Goal: Information Seeking & Learning: Learn about a topic

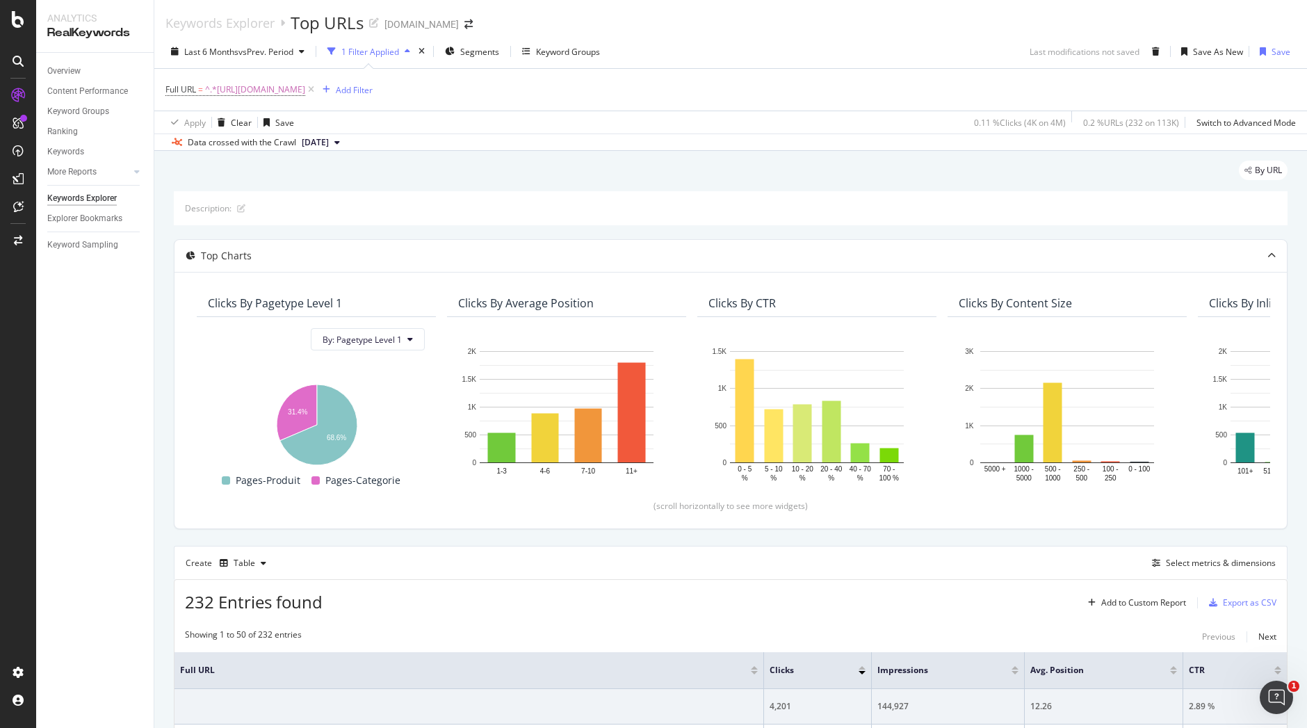
scroll to position [143, 0]
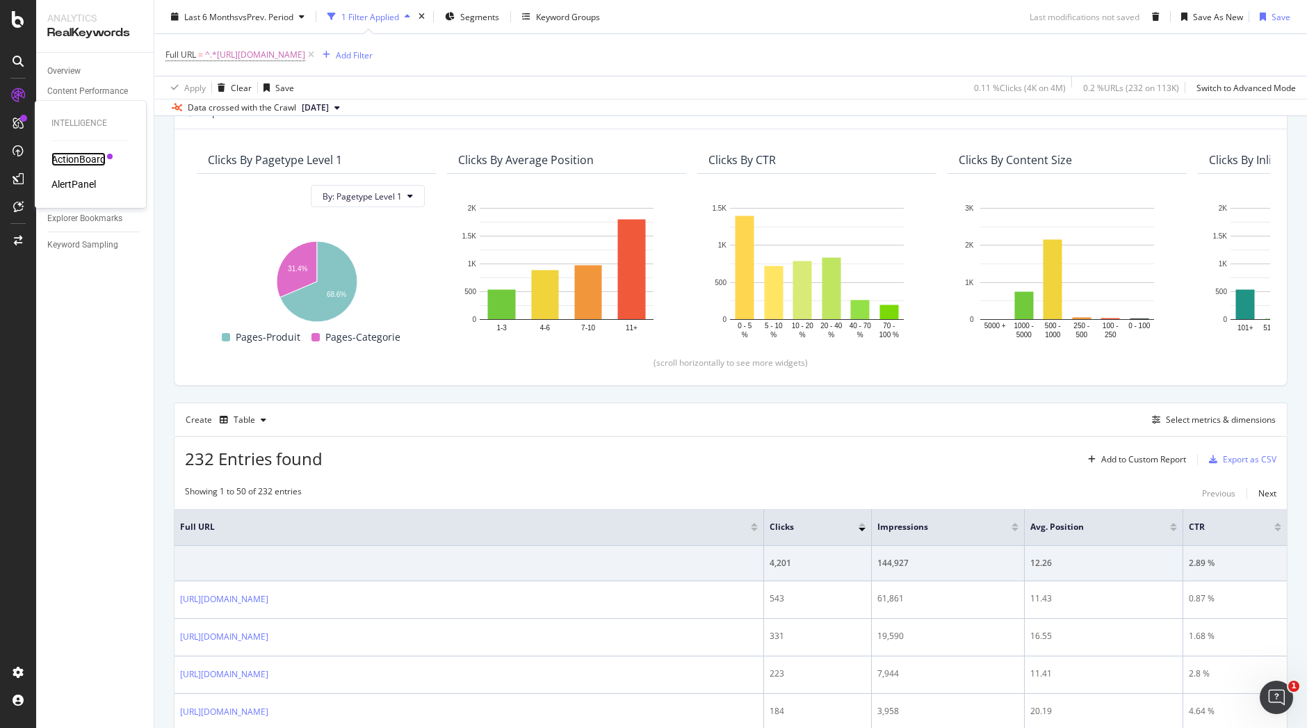
click at [89, 164] on div "ActionBoard" at bounding box center [78, 159] width 54 height 14
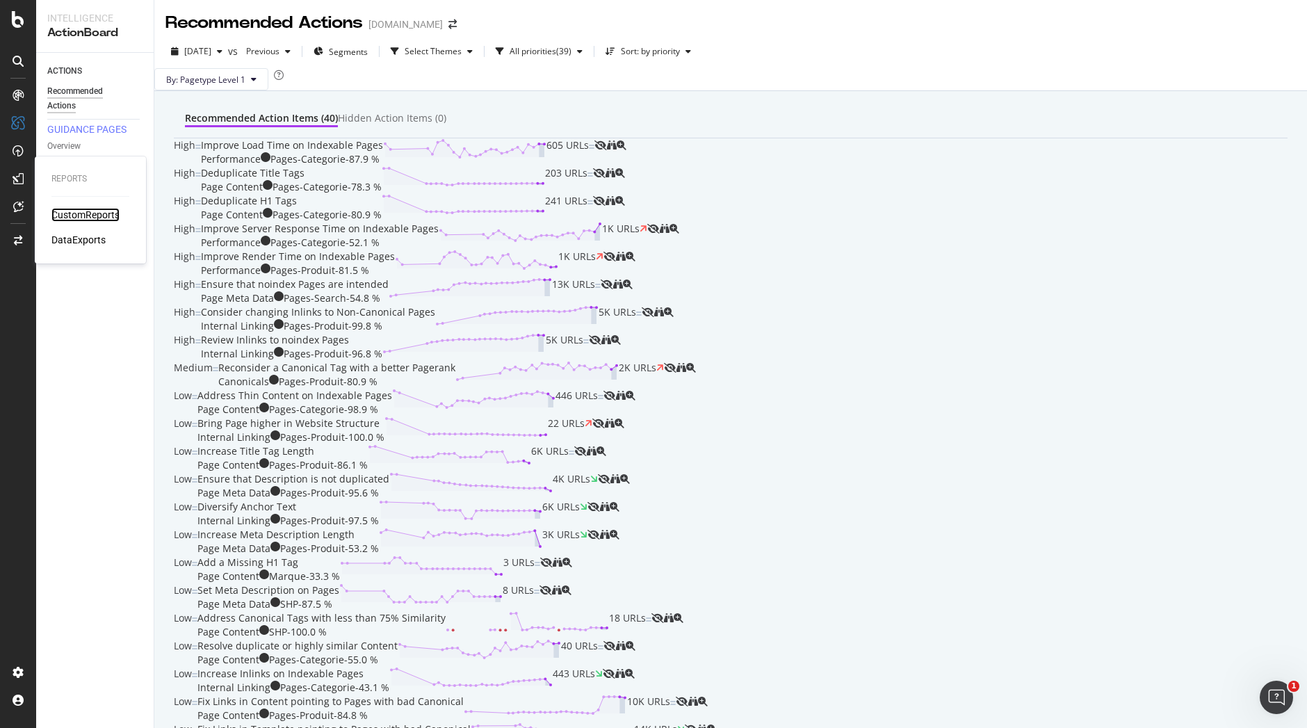
click at [80, 216] on div "CustomReports" at bounding box center [85, 215] width 68 height 14
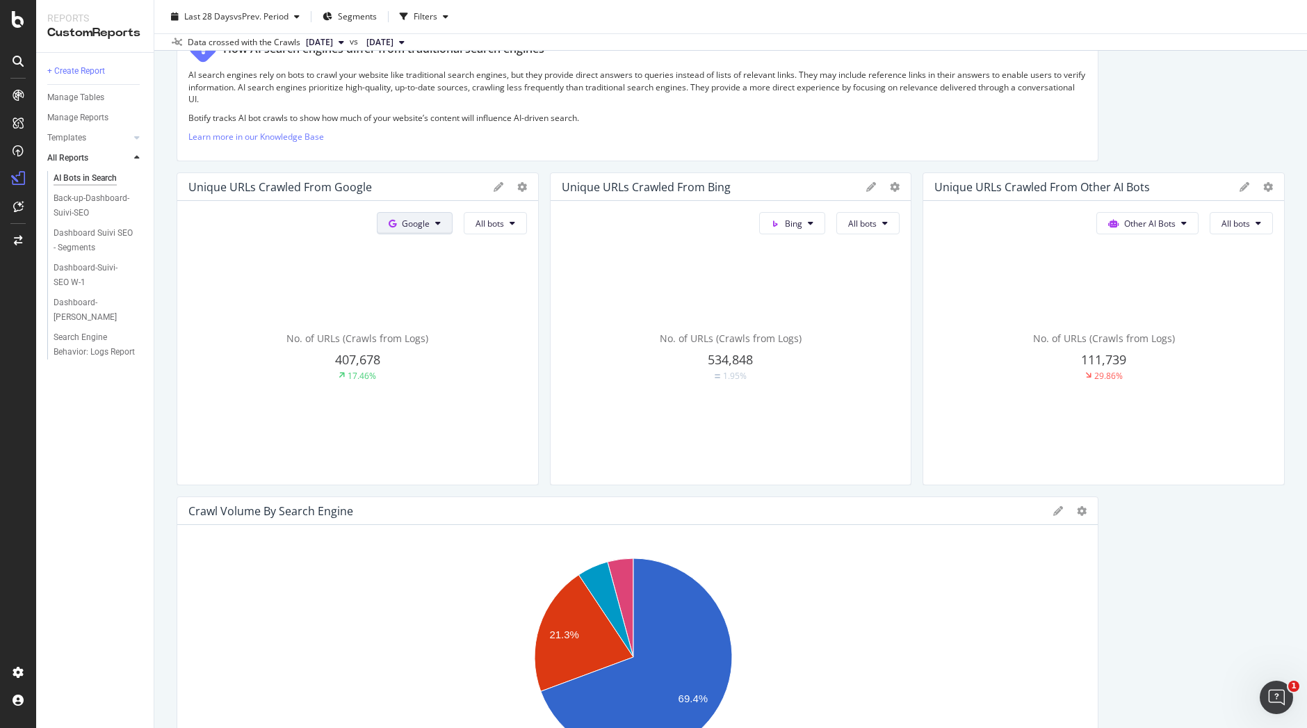
scroll to position [227, 0]
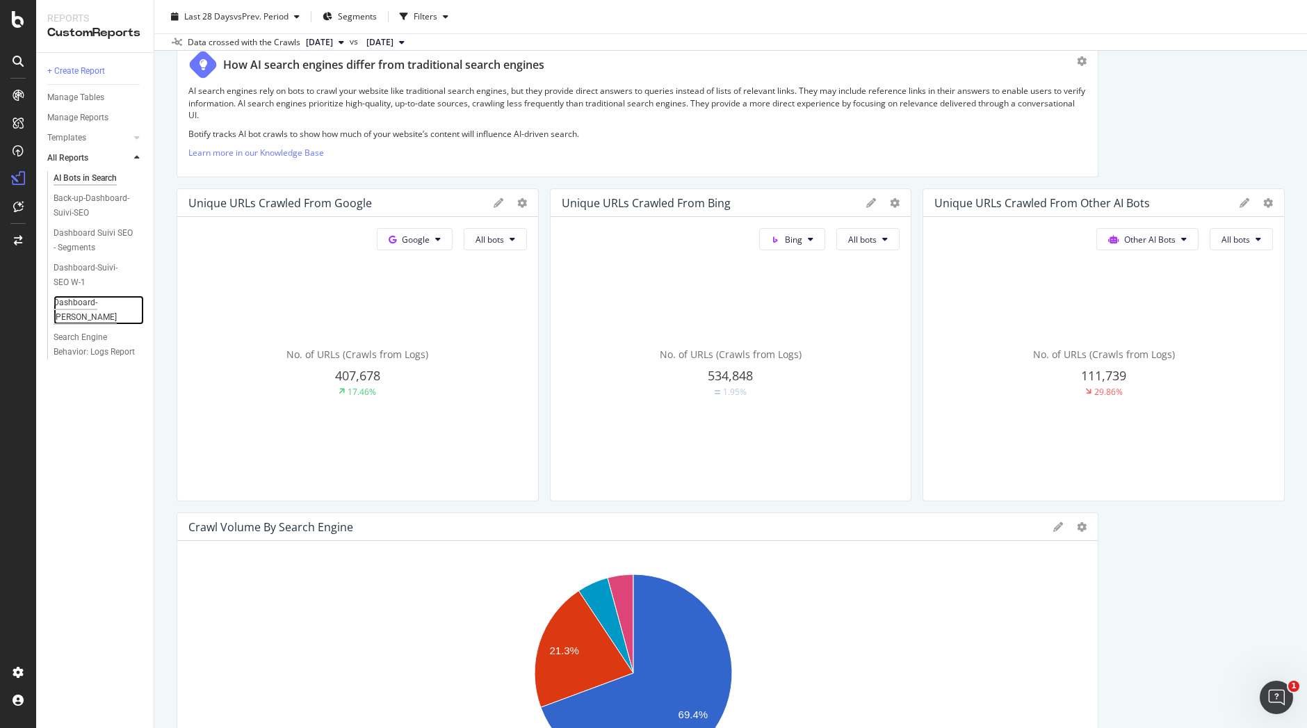
click at [91, 298] on div "Dashboard-Suivi-SEO YoY" at bounding box center [94, 310] width 80 height 29
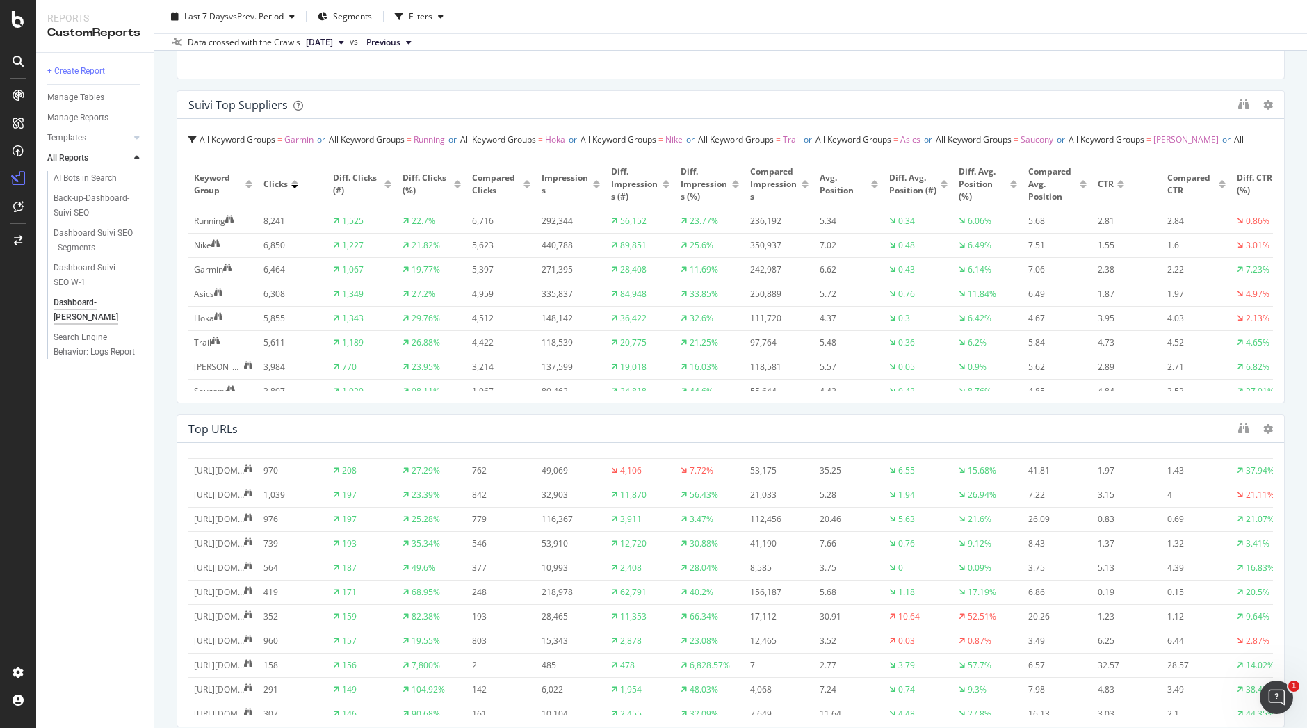
scroll to position [269, 0]
click at [1238, 430] on icon "binoculars" at bounding box center [1243, 428] width 11 height 11
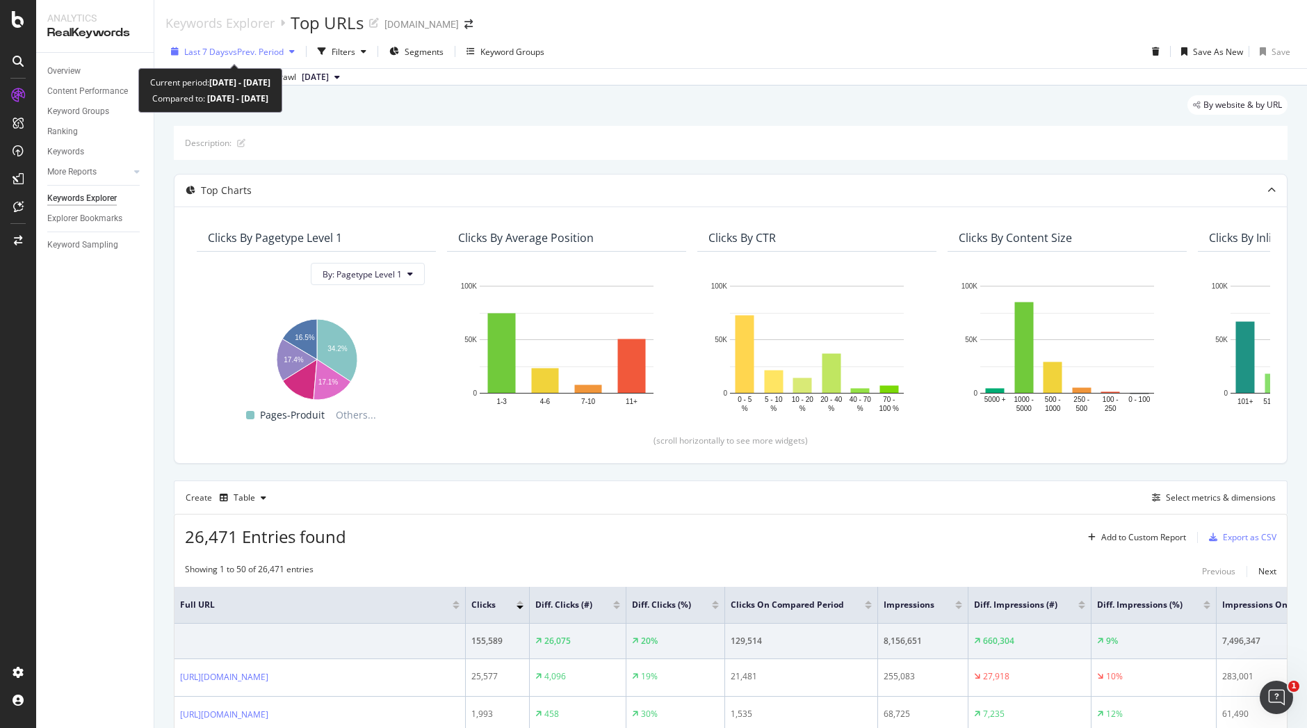
click at [298, 45] on div "Last 7 Days vs Prev. Period" at bounding box center [232, 51] width 135 height 21
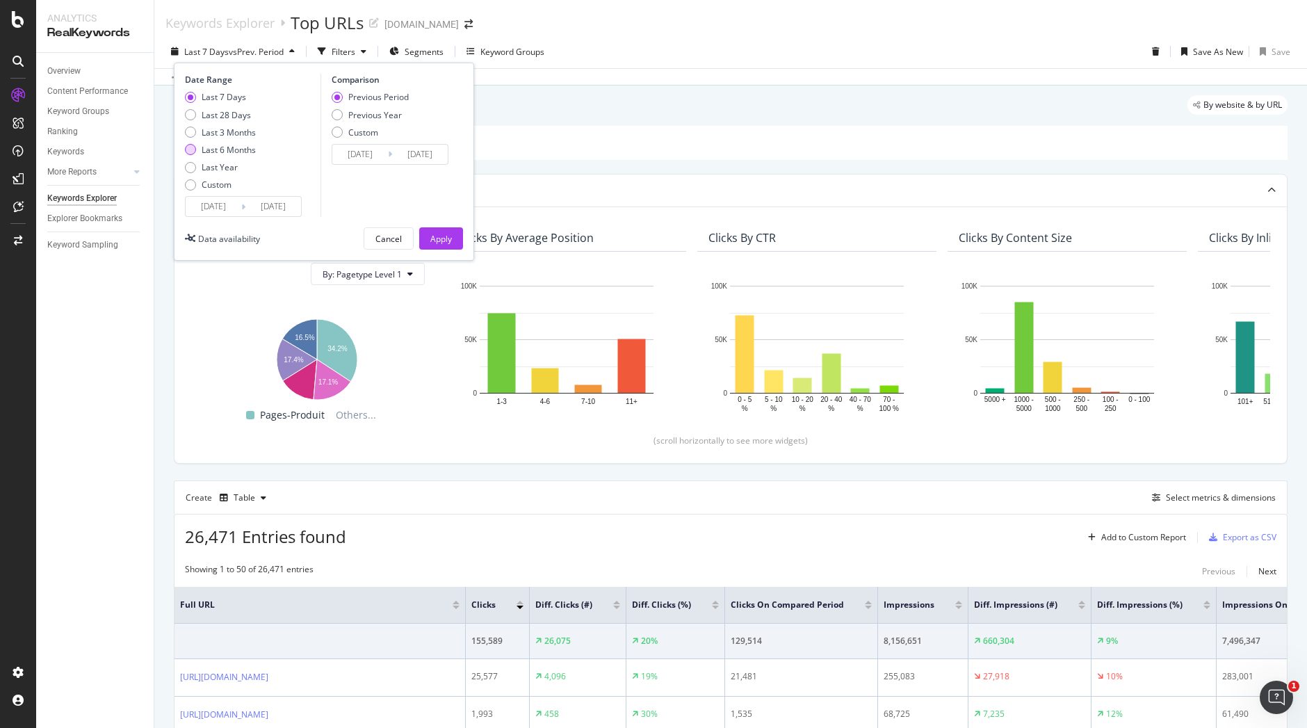
click at [245, 145] on div "Last 6 Months" at bounding box center [229, 150] width 54 height 12
type input "[DATE]"
click at [245, 127] on div "Last 3 Months" at bounding box center [229, 133] width 54 height 12
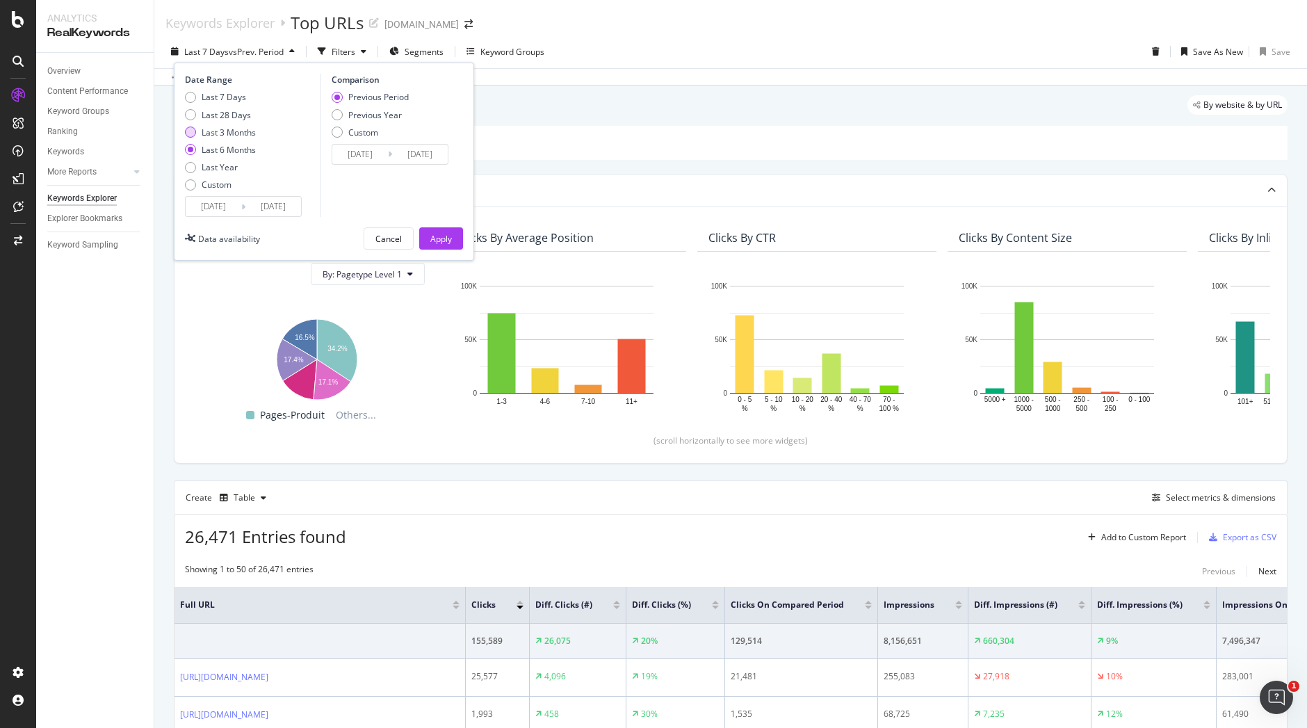
type input "[DATE]"
click at [376, 112] on div "Previous Year" at bounding box center [375, 115] width 54 height 12
type input "[DATE]"
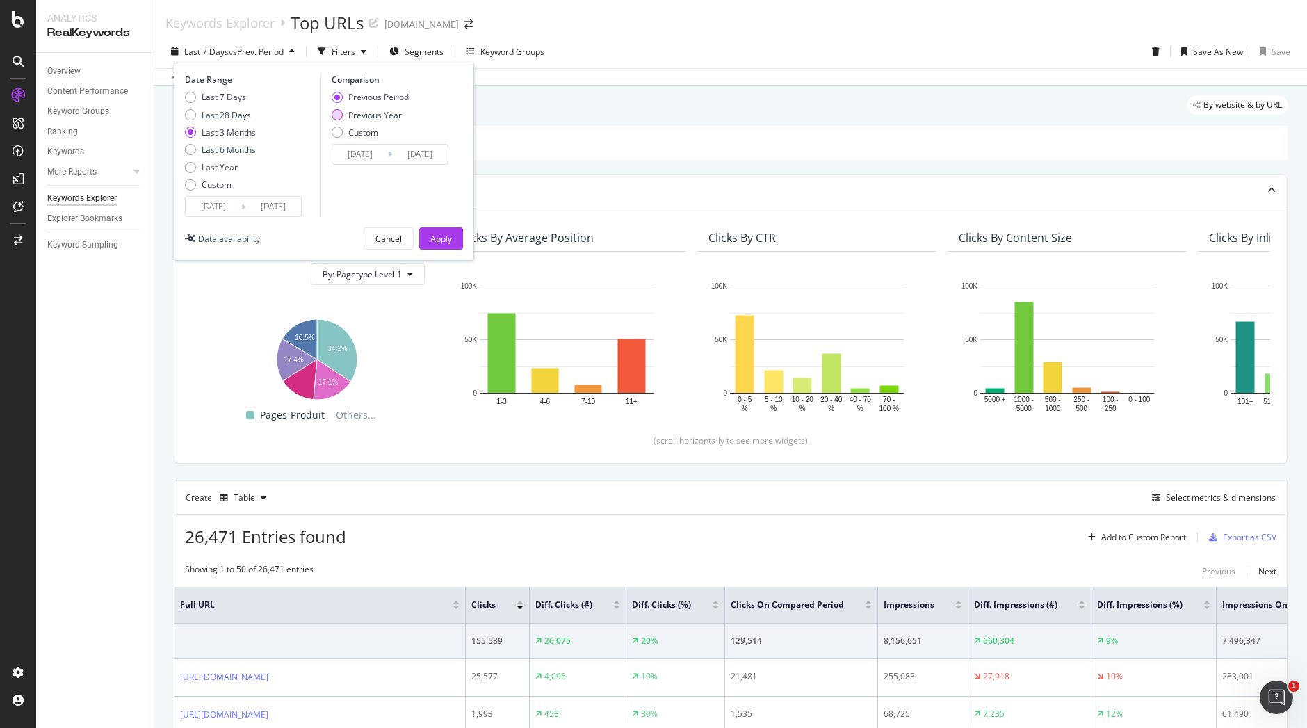
type input "[DATE]"
click at [439, 239] on div "Apply" at bounding box center [441, 239] width 22 height 12
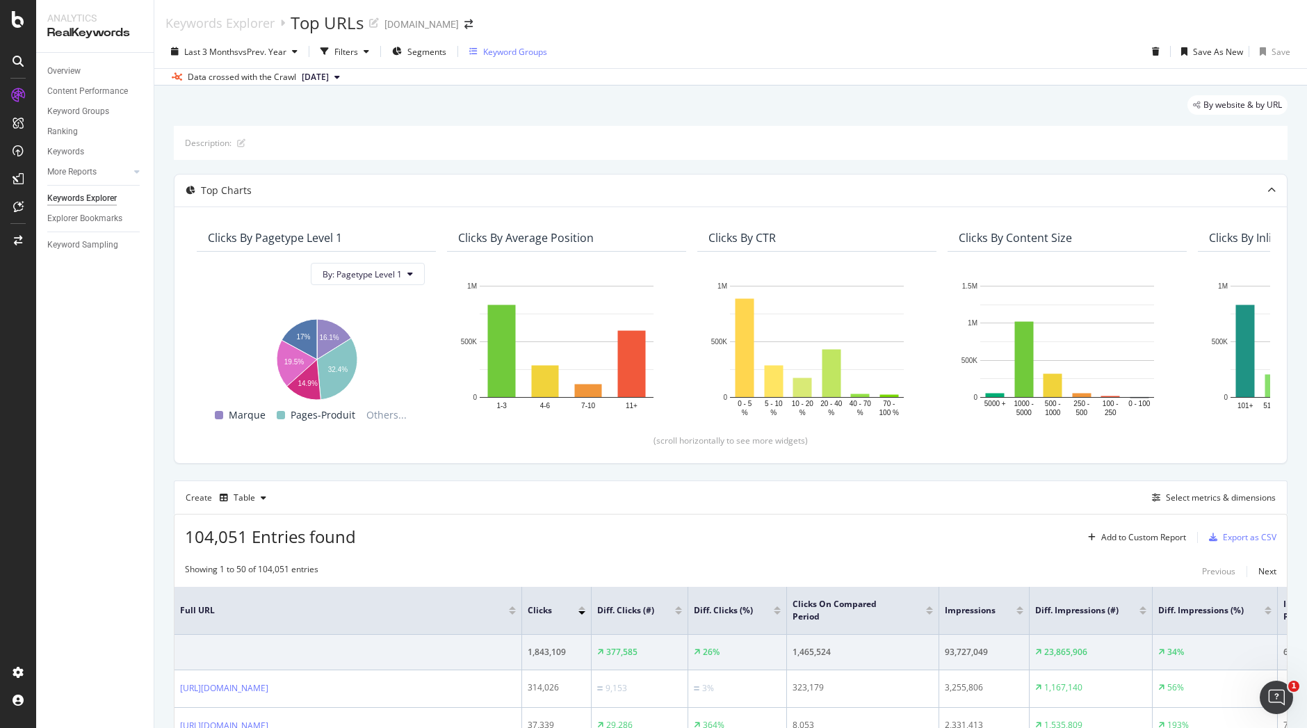
click at [506, 52] on div "Keyword Groups" at bounding box center [515, 52] width 64 height 12
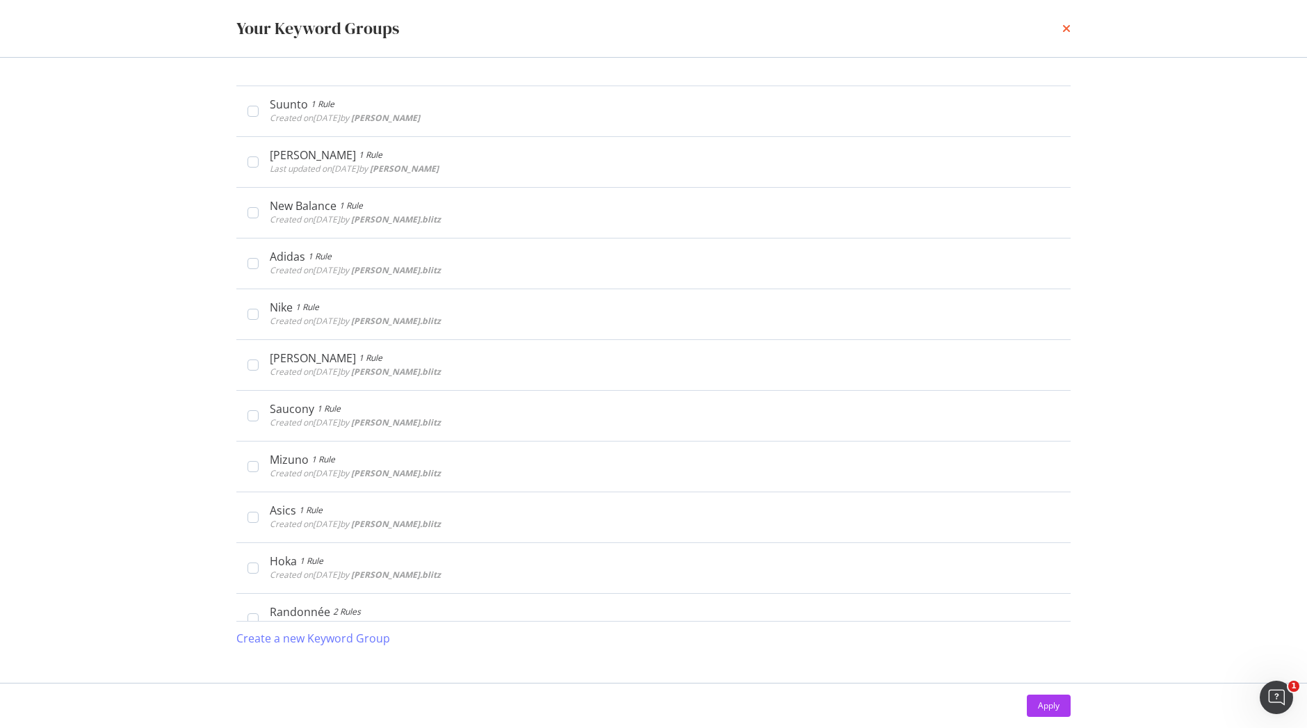
click at [1062, 30] on icon "times" at bounding box center [1066, 28] width 8 height 11
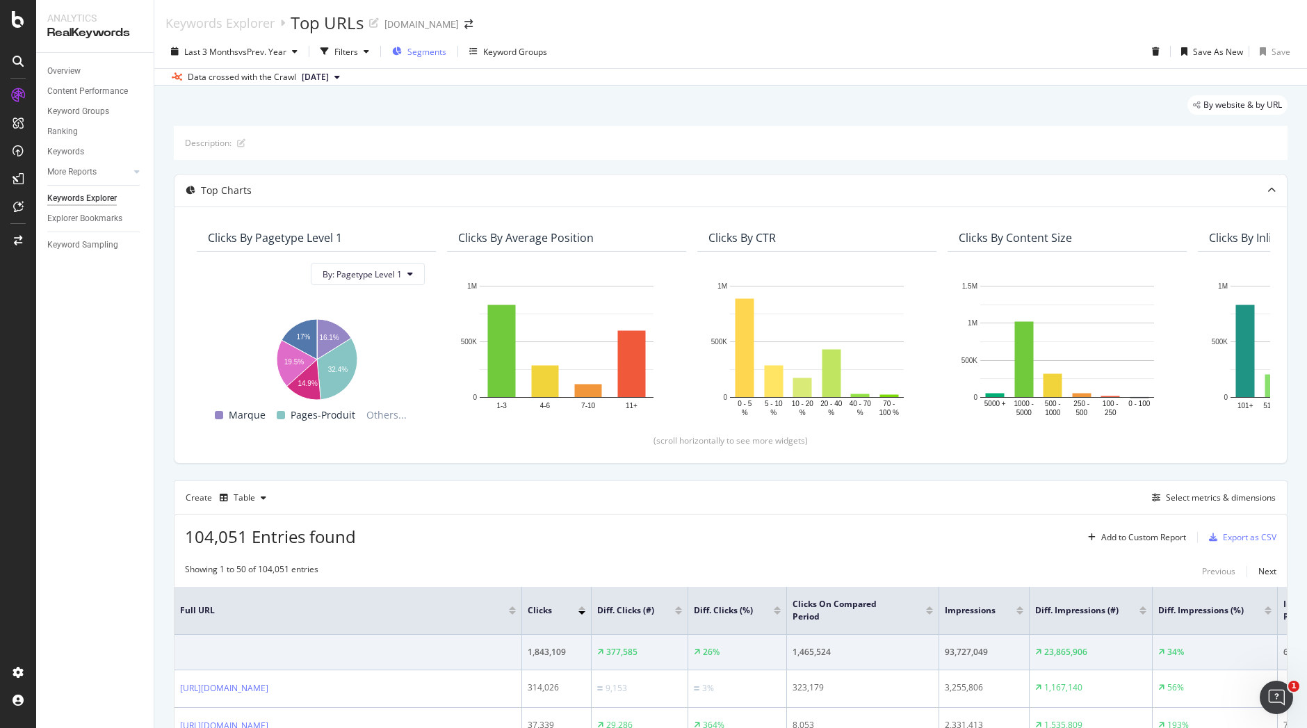
click at [427, 51] on span "Segments" at bounding box center [426, 52] width 39 height 12
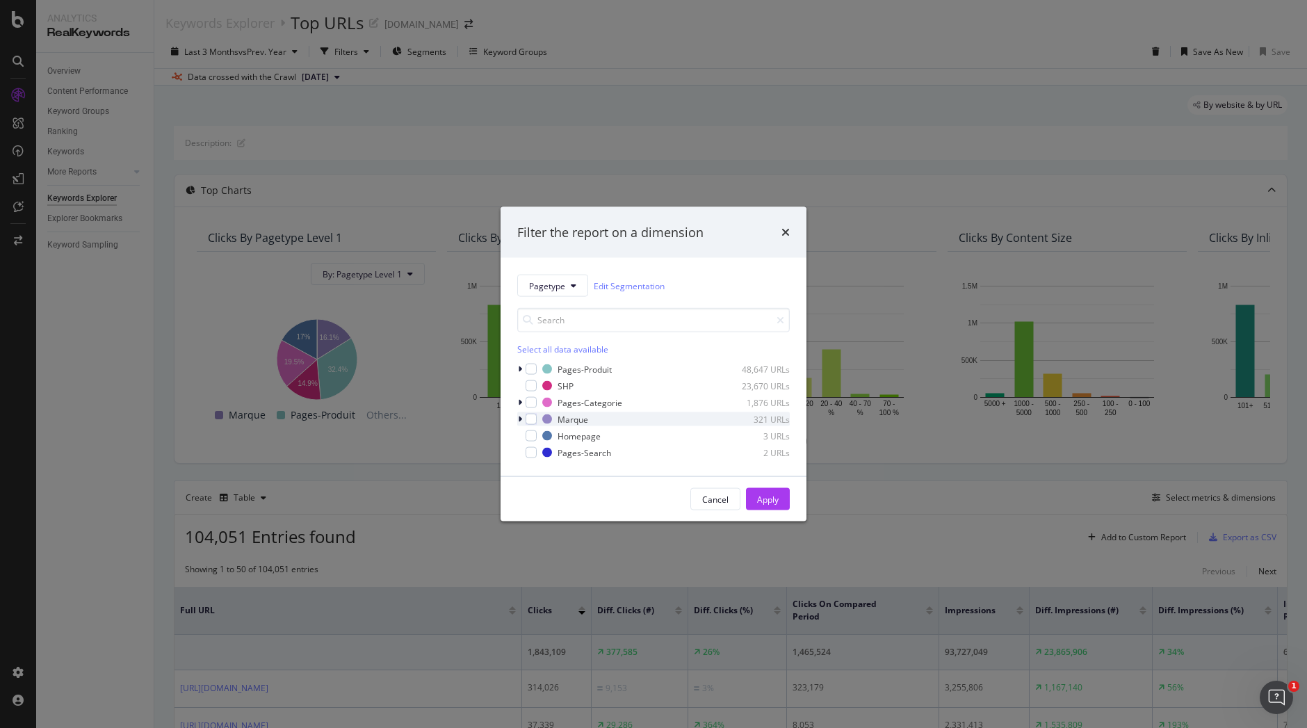
click at [518, 419] on icon "modal" at bounding box center [520, 419] width 4 height 8
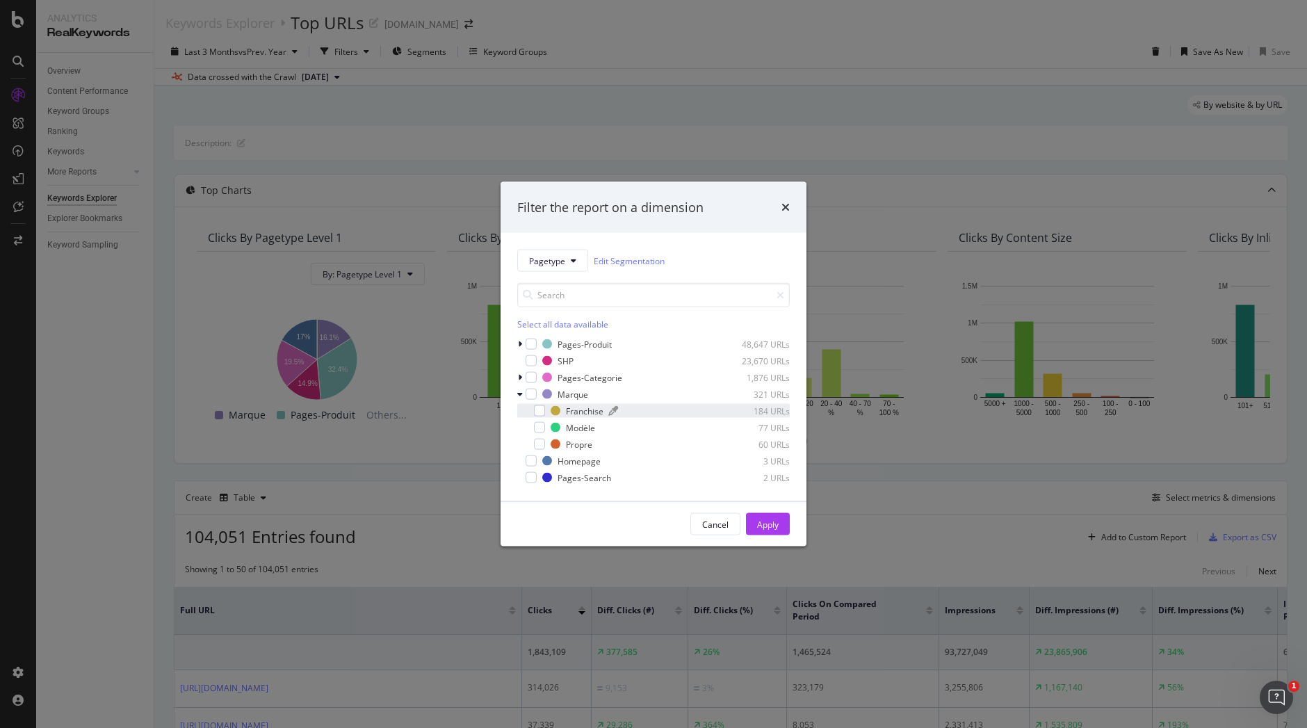
click at [587, 411] on div "Franchise" at bounding box center [585, 411] width 38 height 12
click at [770, 528] on div "Apply" at bounding box center [768, 524] width 22 height 12
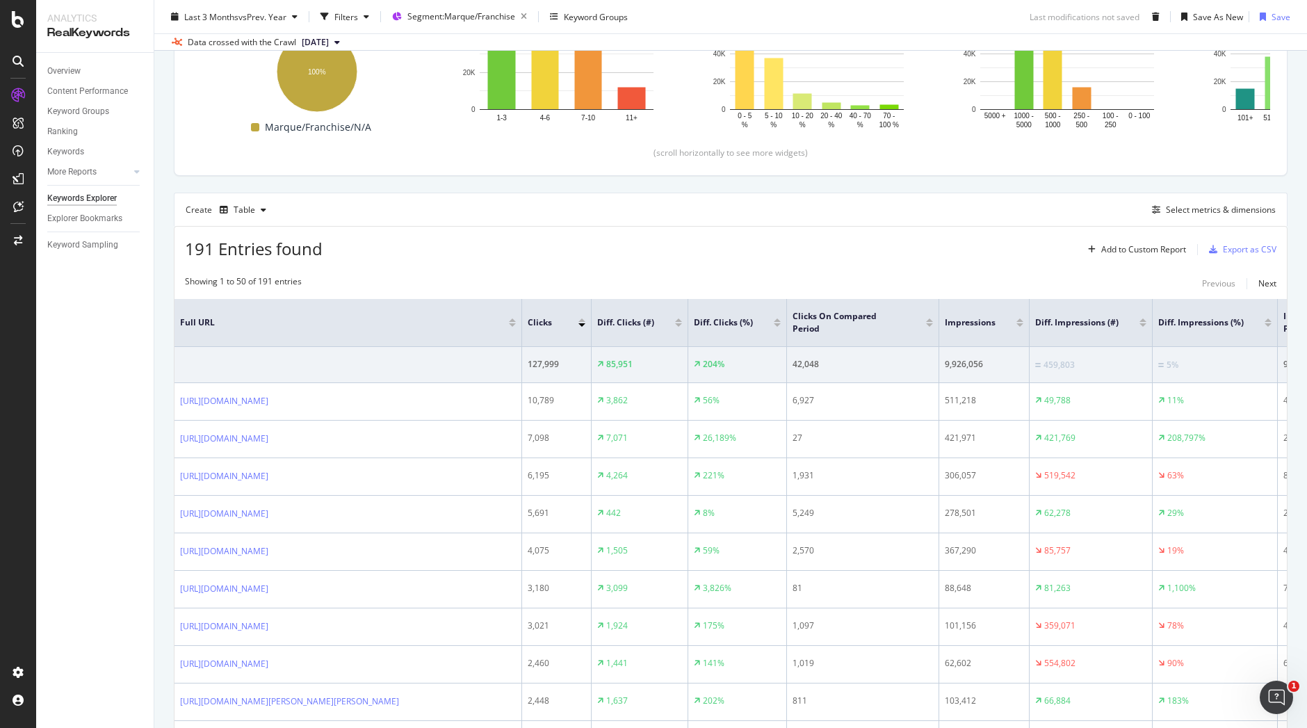
scroll to position [180, 0]
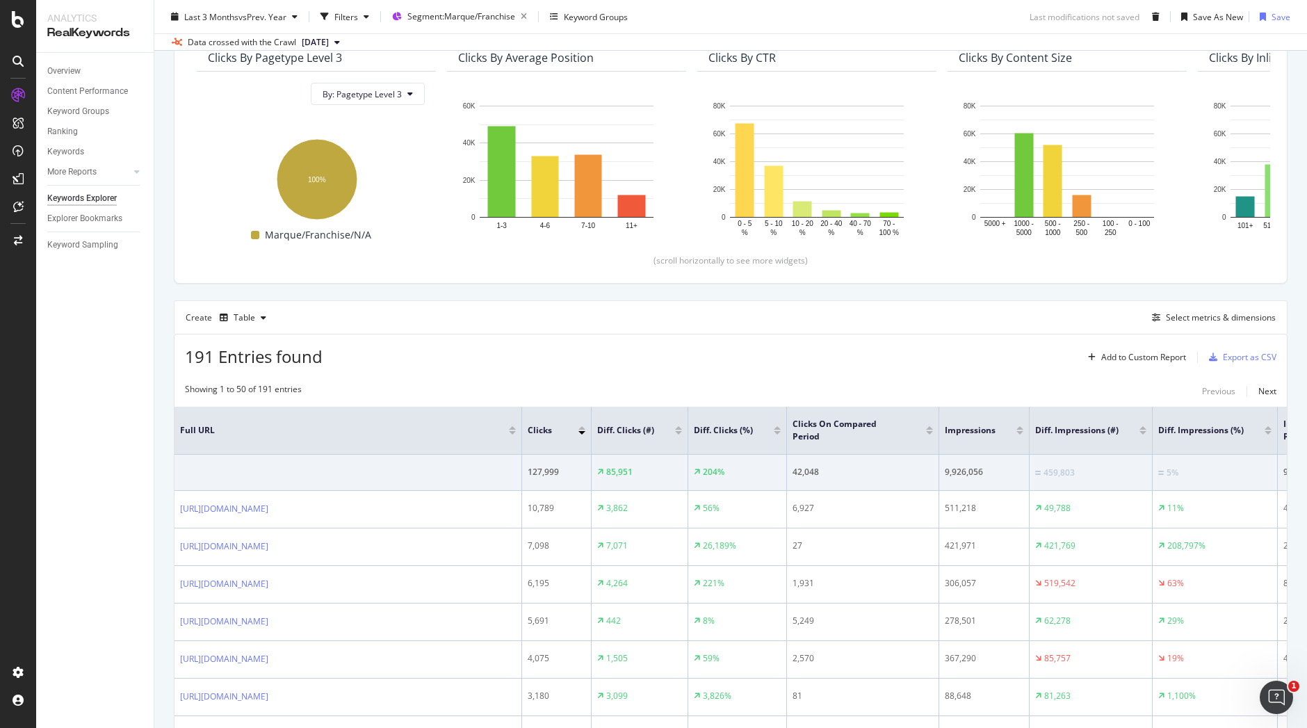
click at [678, 433] on div at bounding box center [678, 432] width 7 height 3
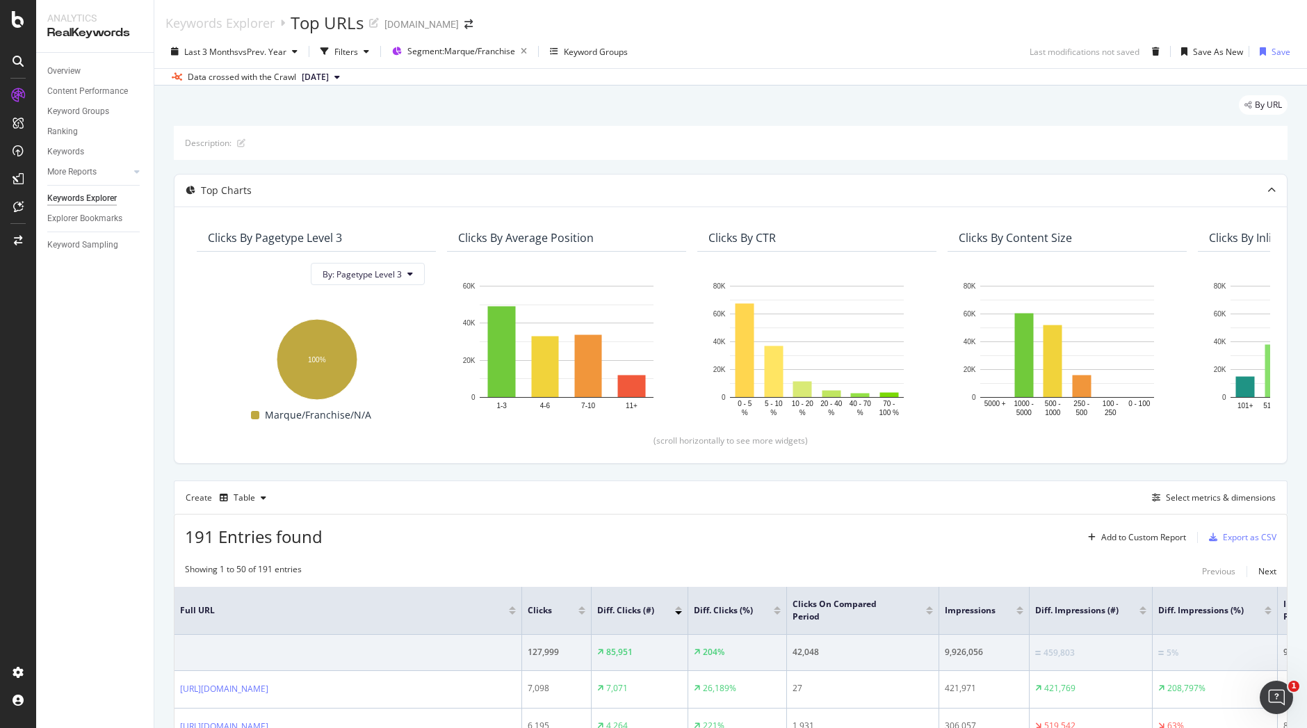
click at [678, 608] on div at bounding box center [678, 607] width 7 height 3
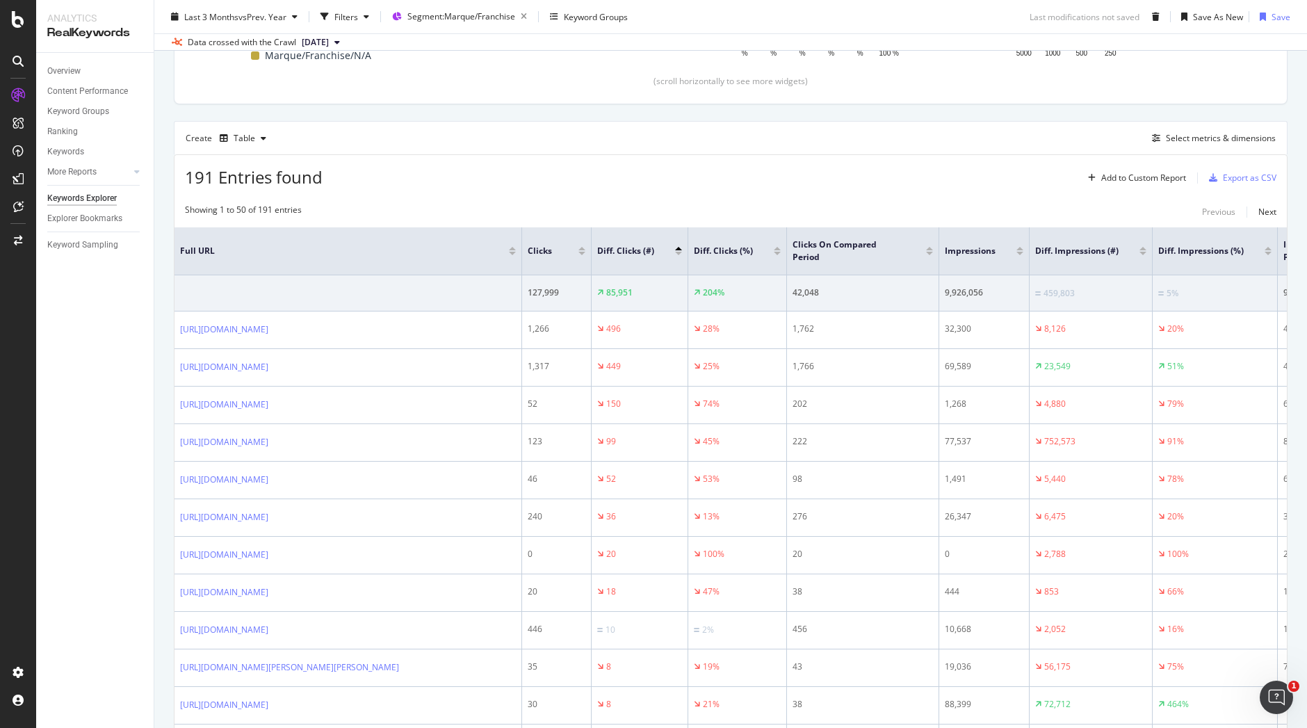
scroll to position [368, 0]
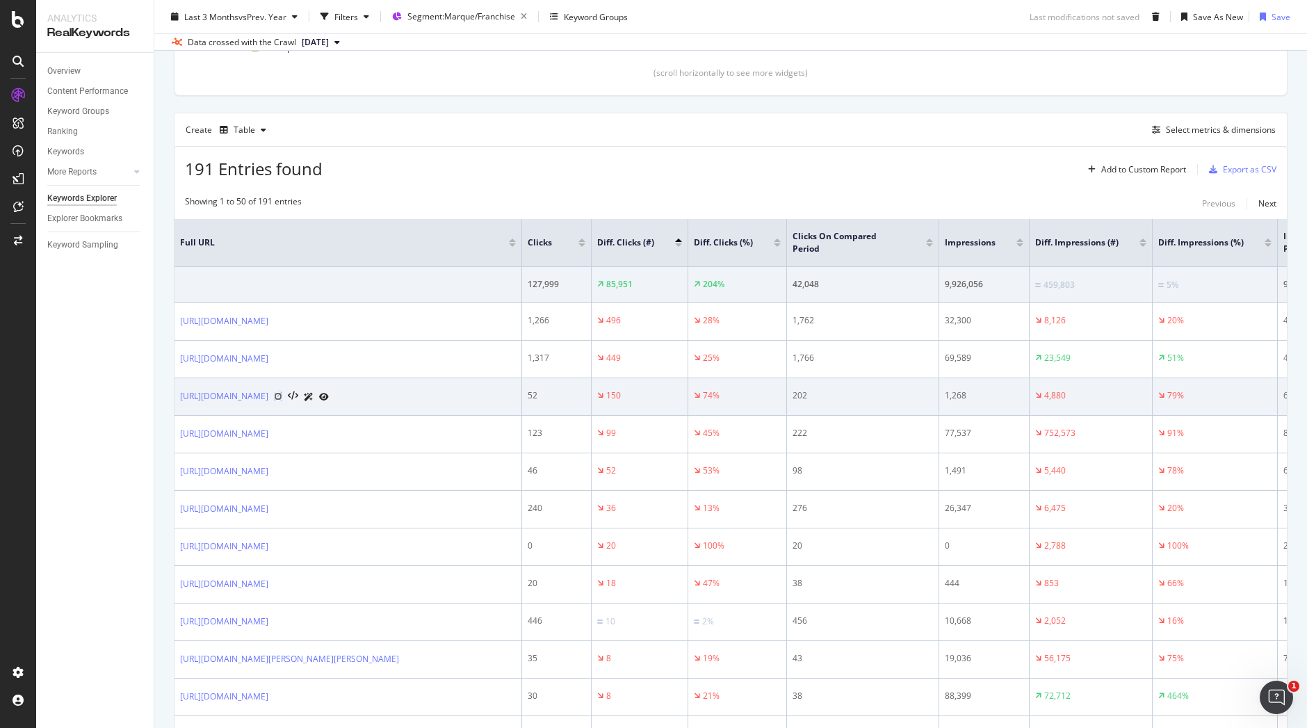
click at [282, 397] on icon at bounding box center [278, 396] width 8 height 8
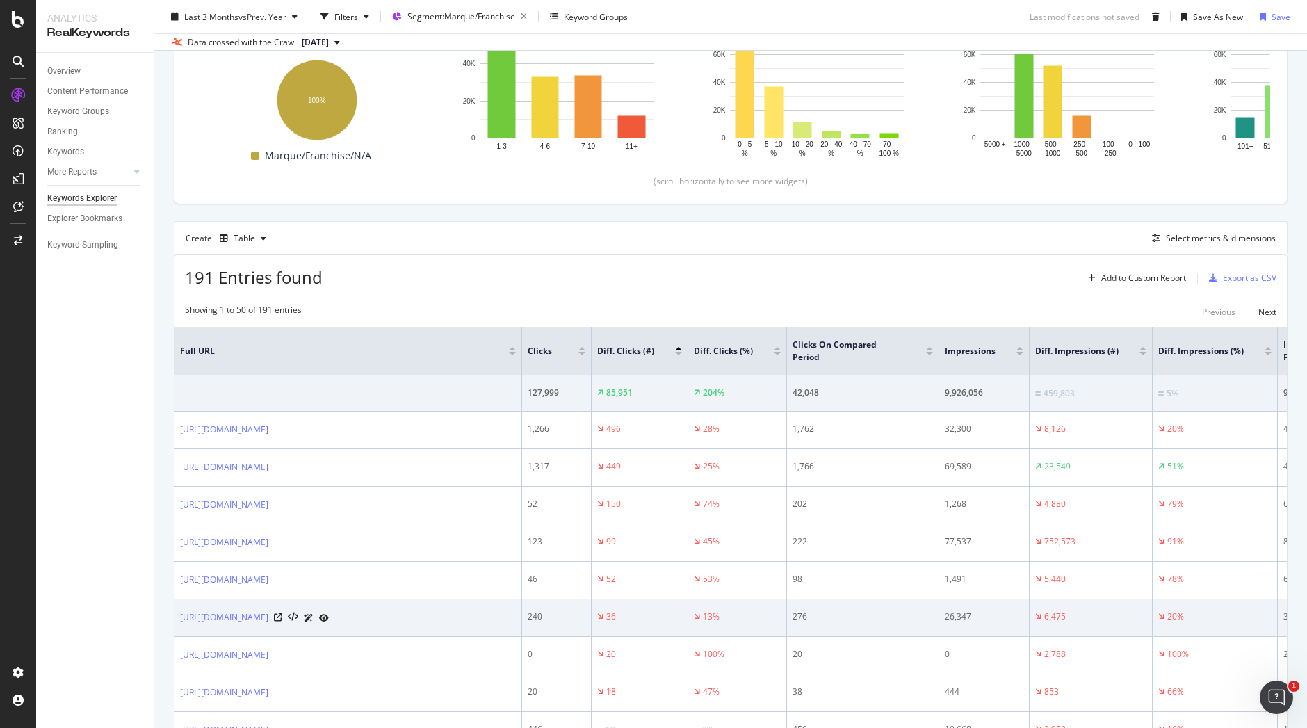
scroll to position [0, 0]
